Goal: Information Seeking & Learning: Understand process/instructions

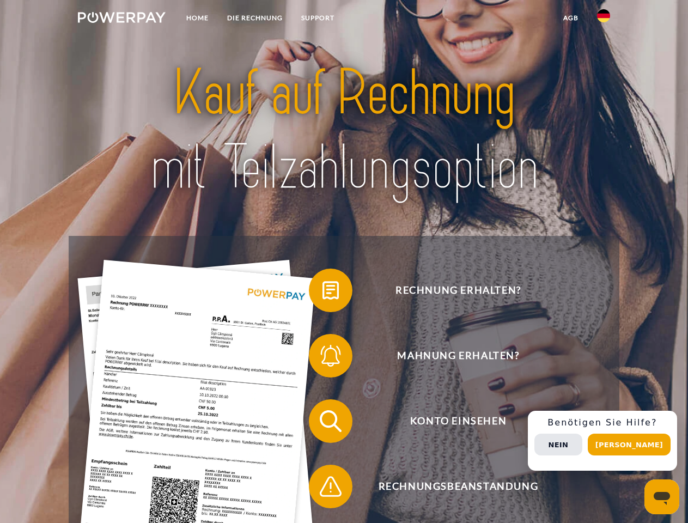
click at [121, 19] on img at bounding box center [122, 17] width 88 height 11
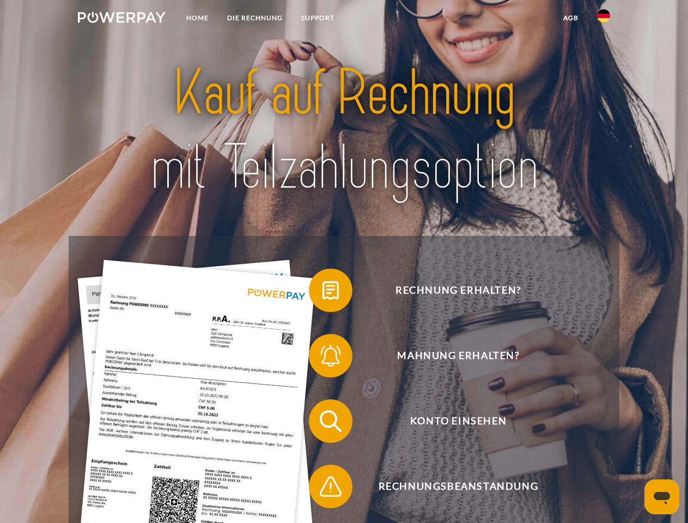
click at [603, 19] on img at bounding box center [603, 15] width 13 height 13
click at [570, 18] on link "agb" at bounding box center [571, 18] width 34 height 20
click at [322, 292] on span at bounding box center [314, 290] width 54 height 54
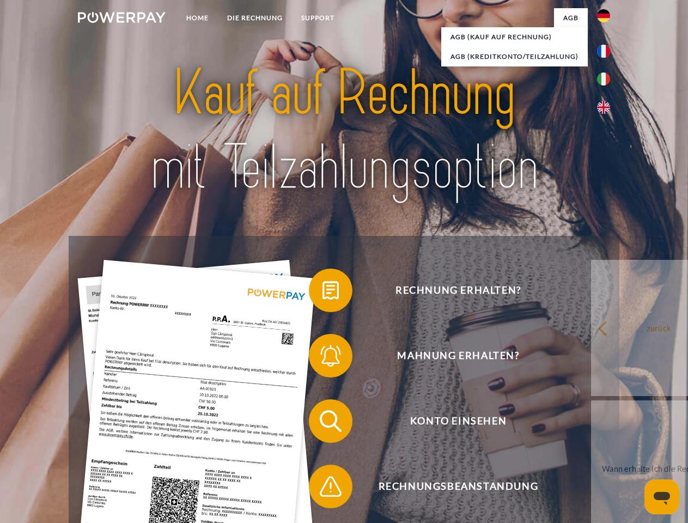
click at [322, 358] on div "Rechnung erhalten? Mahnung erhalten? Konto einsehen" at bounding box center [344, 454] width 550 height 436
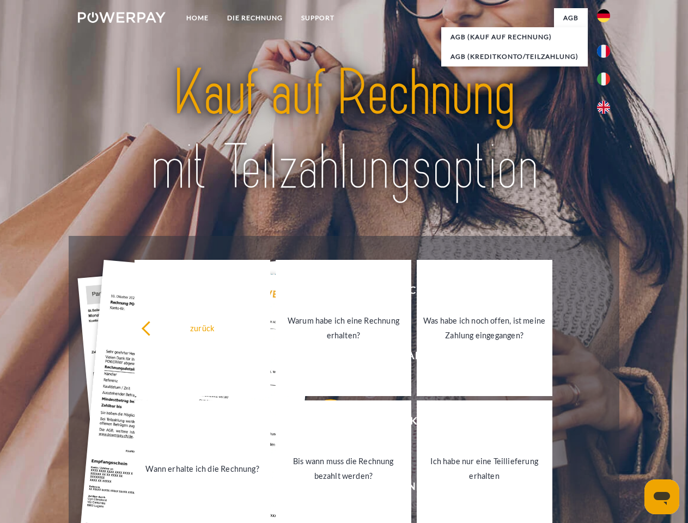
click at [322, 423] on link "Bis wann muss die Rechnung bezahlt werden?" at bounding box center [344, 468] width 136 height 136
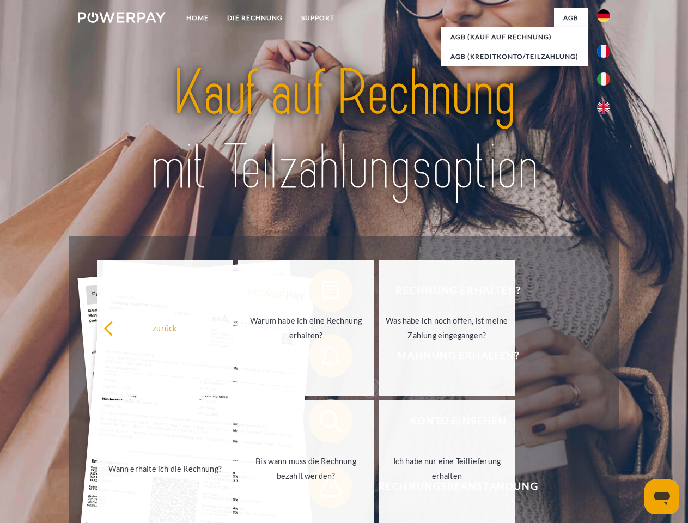
click at [322, 489] on span at bounding box center [314, 486] width 54 height 54
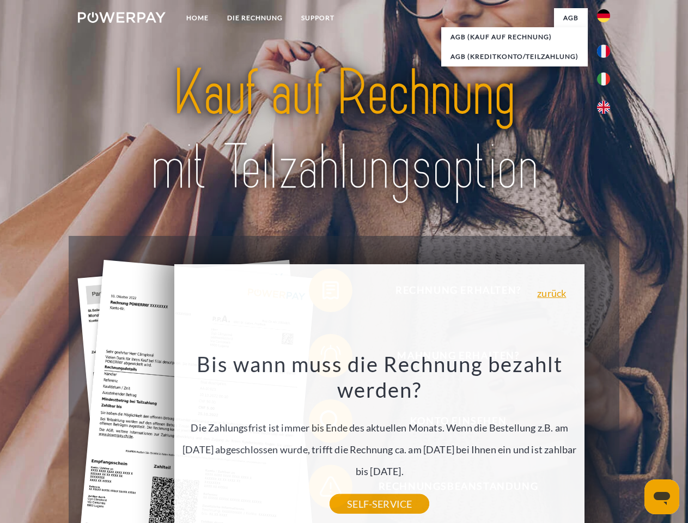
click at [606, 441] on div "Rechnung erhalten? Mahnung erhalten? Konto einsehen" at bounding box center [344, 454] width 550 height 436
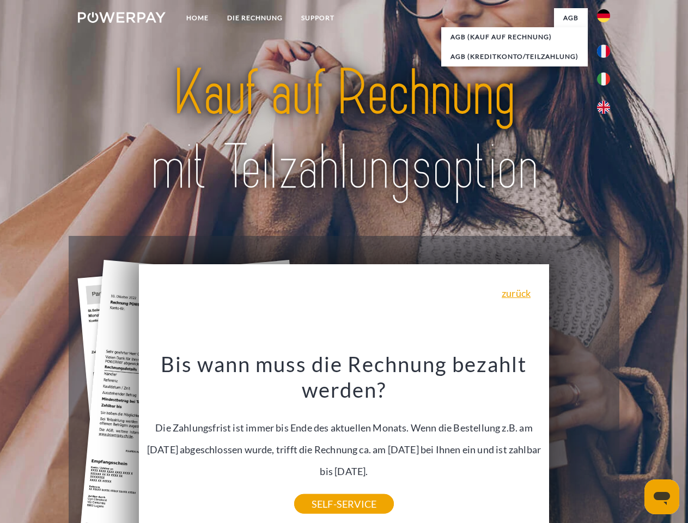
click at [580, 443] on span "Konto einsehen" at bounding box center [458, 421] width 267 height 44
click at [633, 444] on header "Home DIE RECHNUNG SUPPORT" at bounding box center [344, 376] width 688 height 752
